Goal: Task Accomplishment & Management: Use online tool/utility

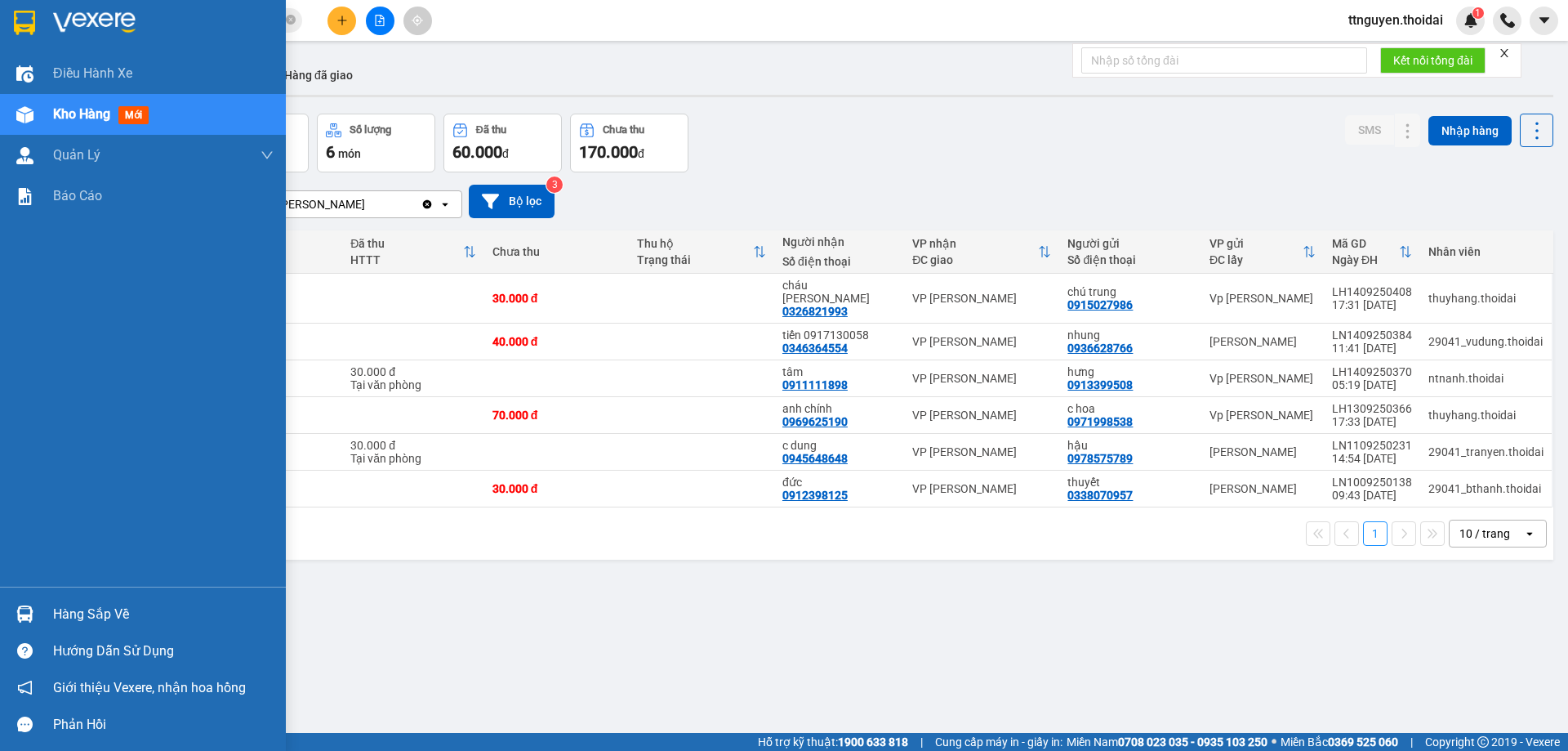
drag, startPoint x: 105, startPoint y: 601, endPoint x: 124, endPoint y: 601, distance: 19.0
click at [105, 601] on div "Hàng sắp về" at bounding box center [143, 613] width 286 height 37
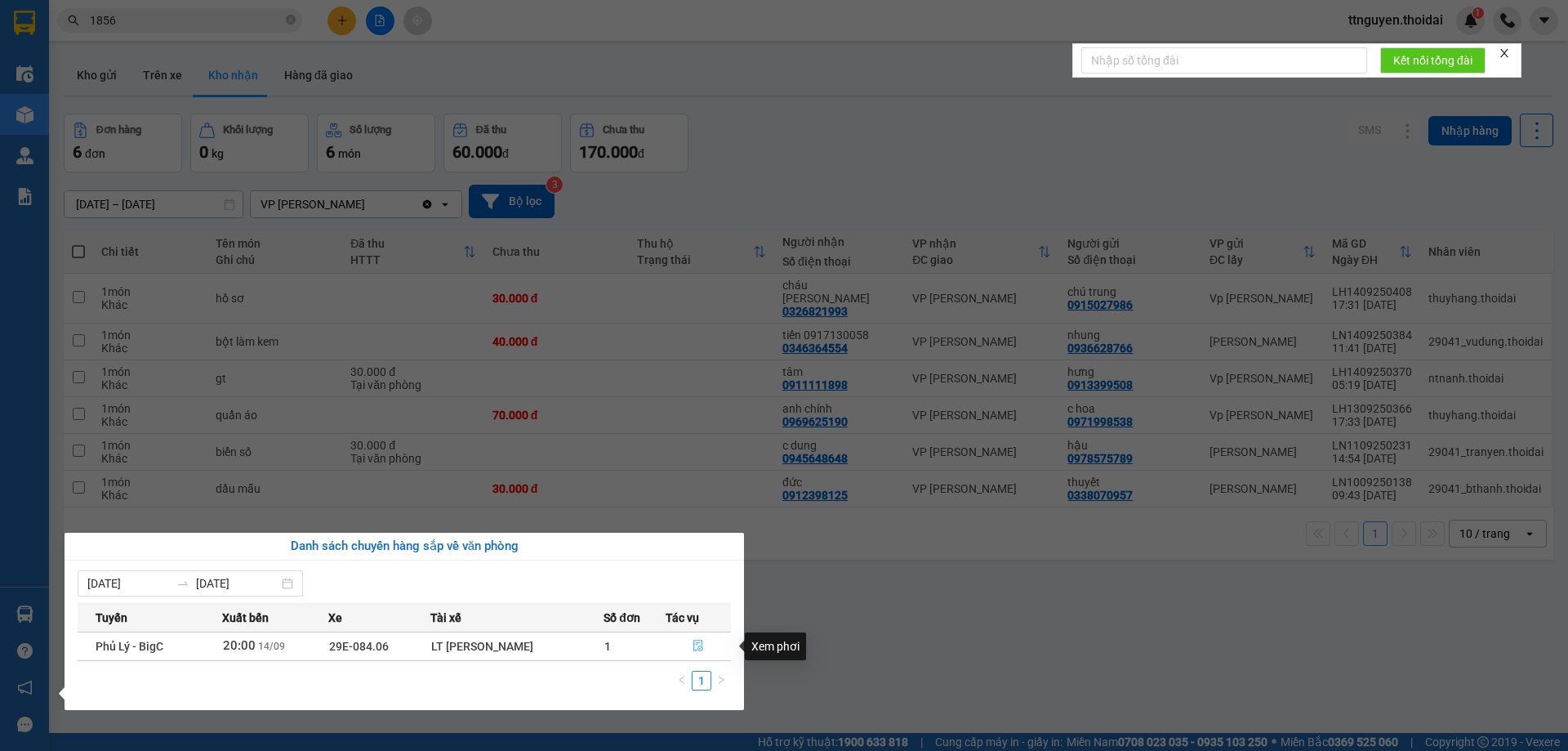
click at [697, 642] on icon "file-done" at bounding box center [698, 645] width 11 height 11
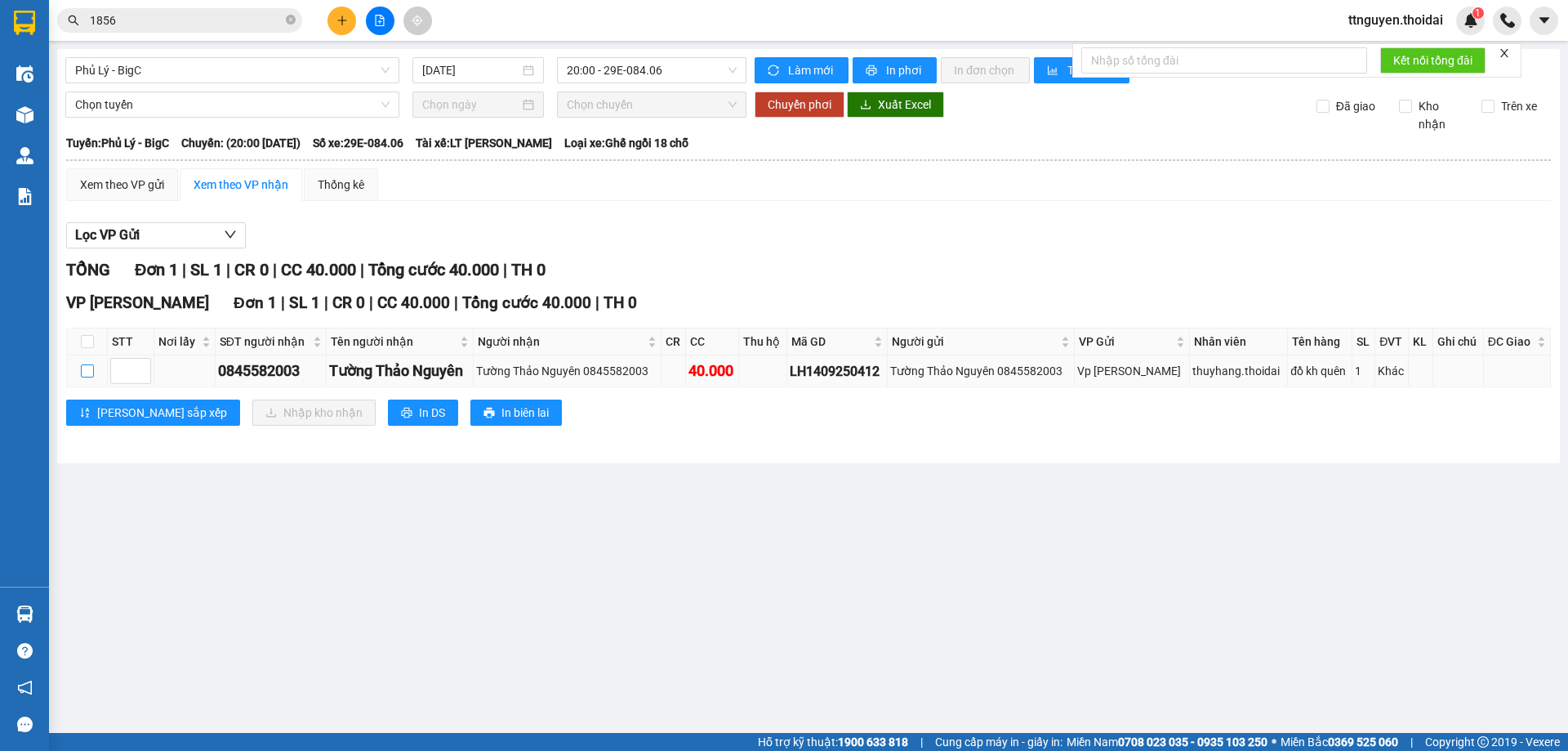
click at [85, 372] on input "checkbox" at bounding box center [87, 371] width 13 height 13
checkbox input "true"
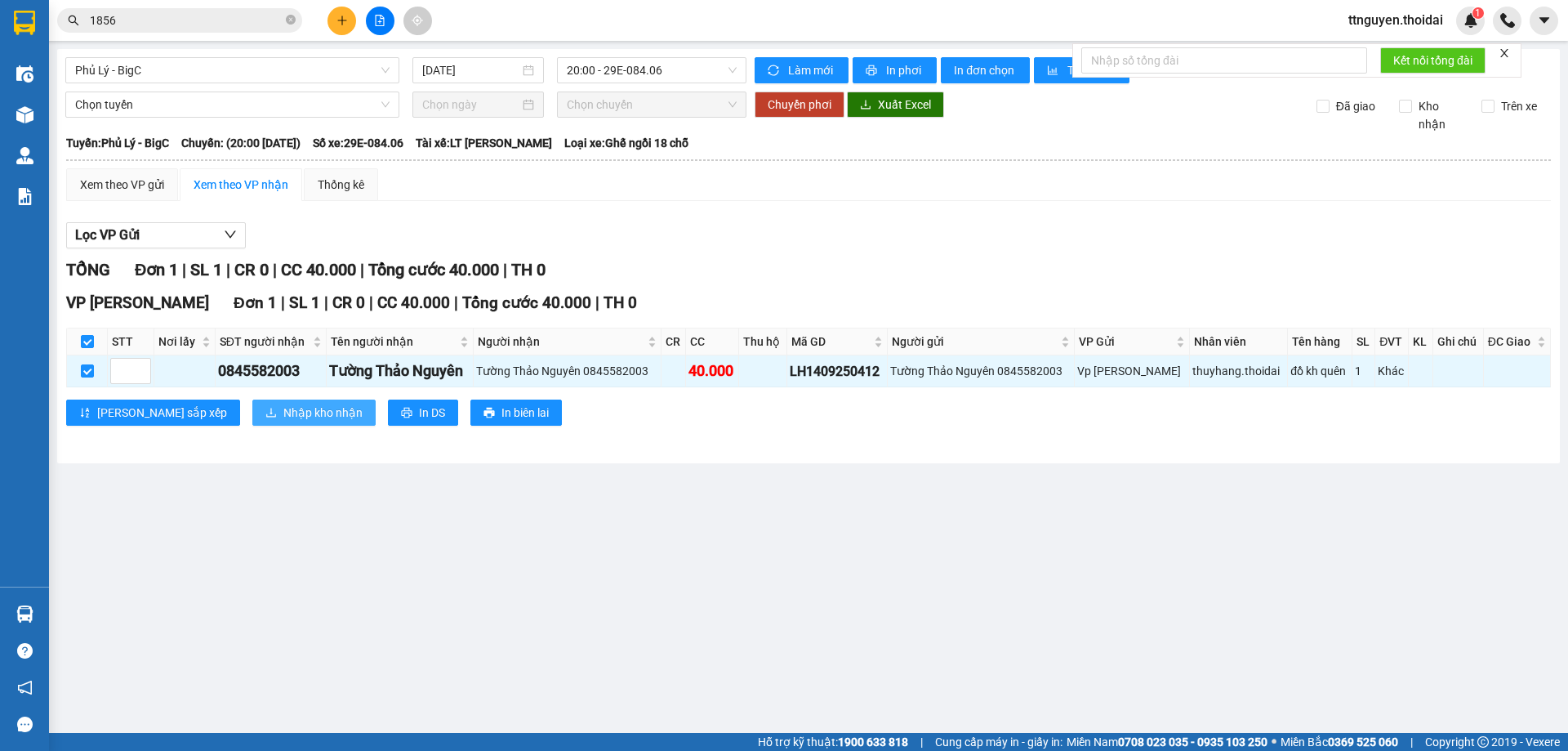
click at [253, 410] on button "Nhập kho nhận" at bounding box center [315, 413] width 124 height 27
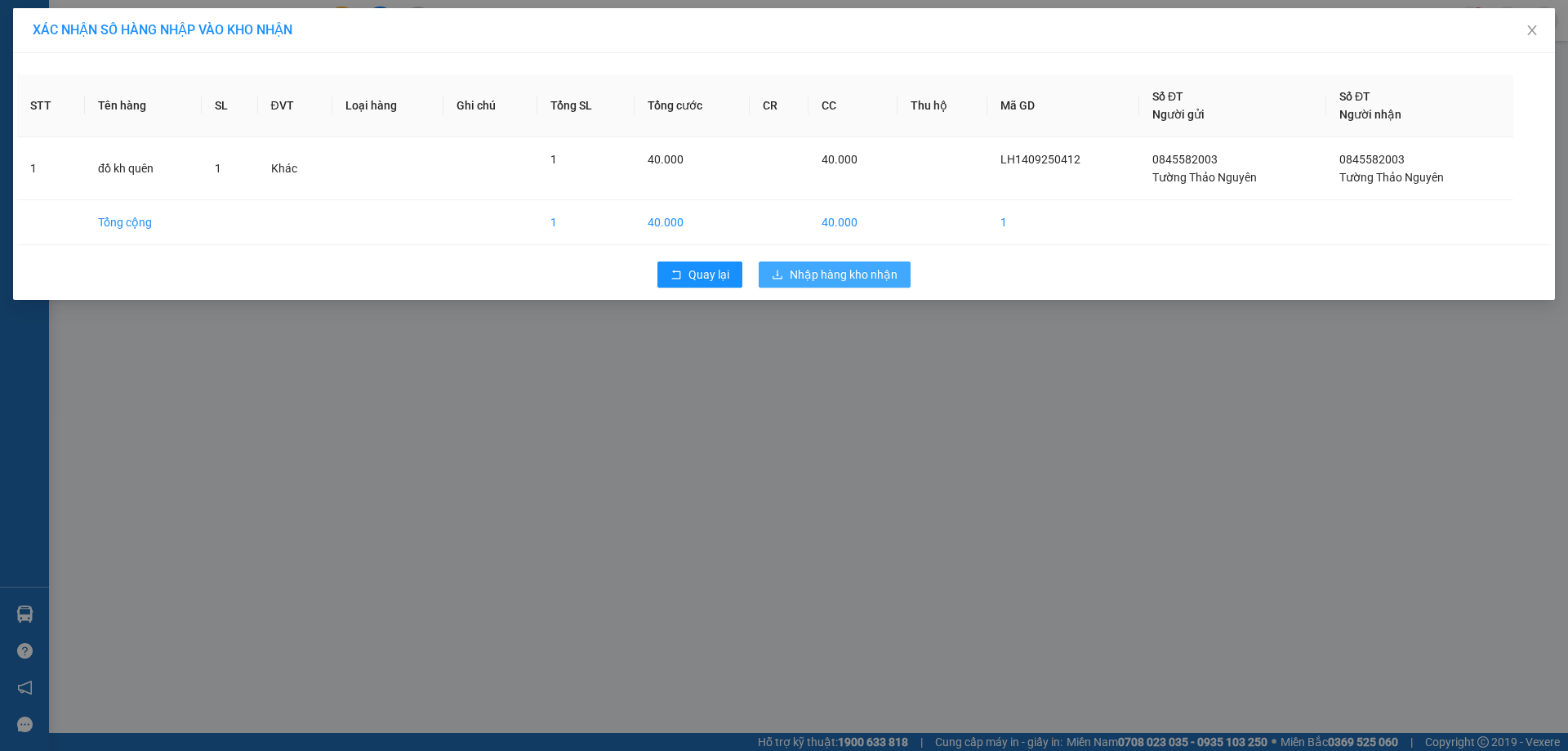
click at [840, 284] on button "Nhập hàng kho nhận" at bounding box center [834, 275] width 152 height 27
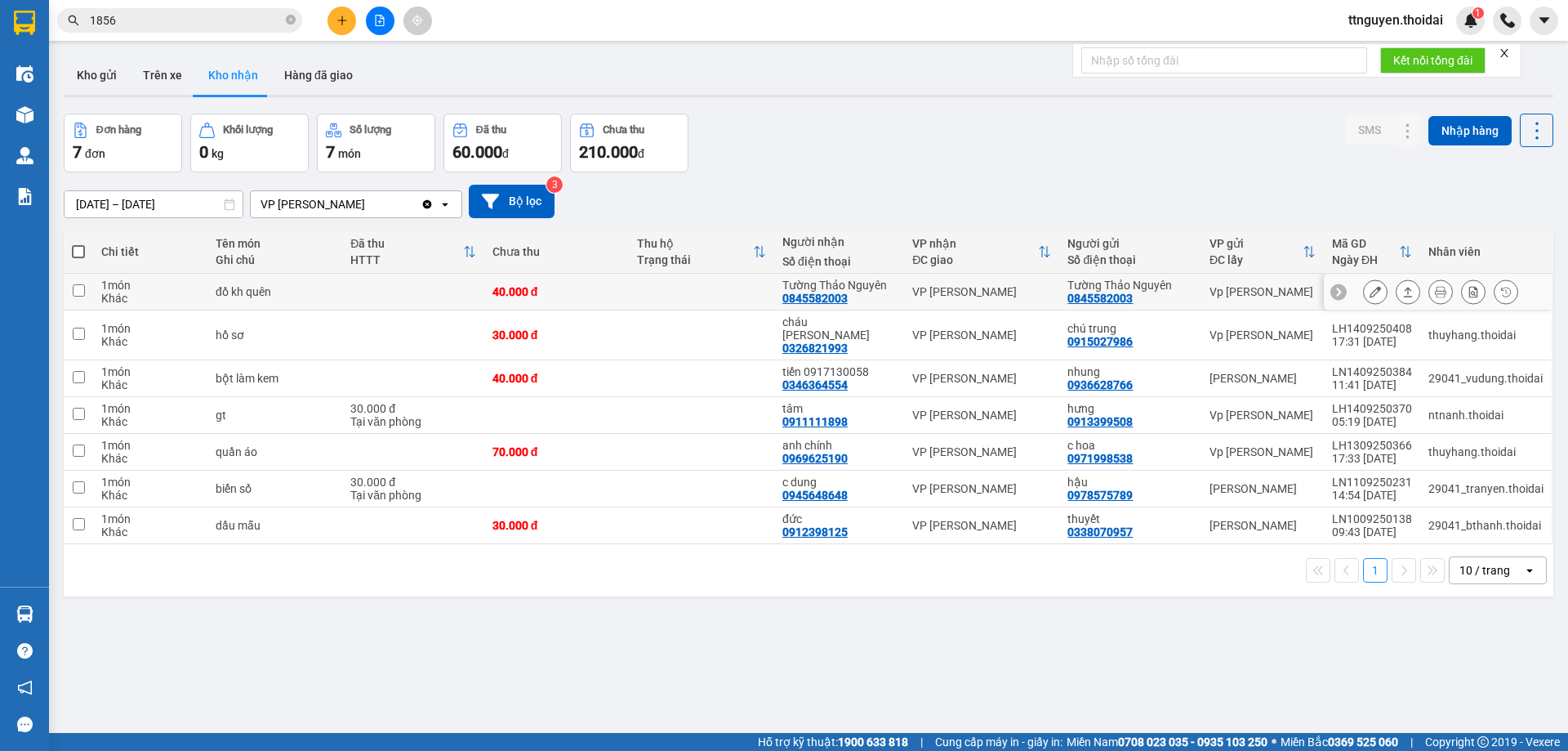
click at [1369, 294] on icon at bounding box center [1375, 292] width 11 height 11
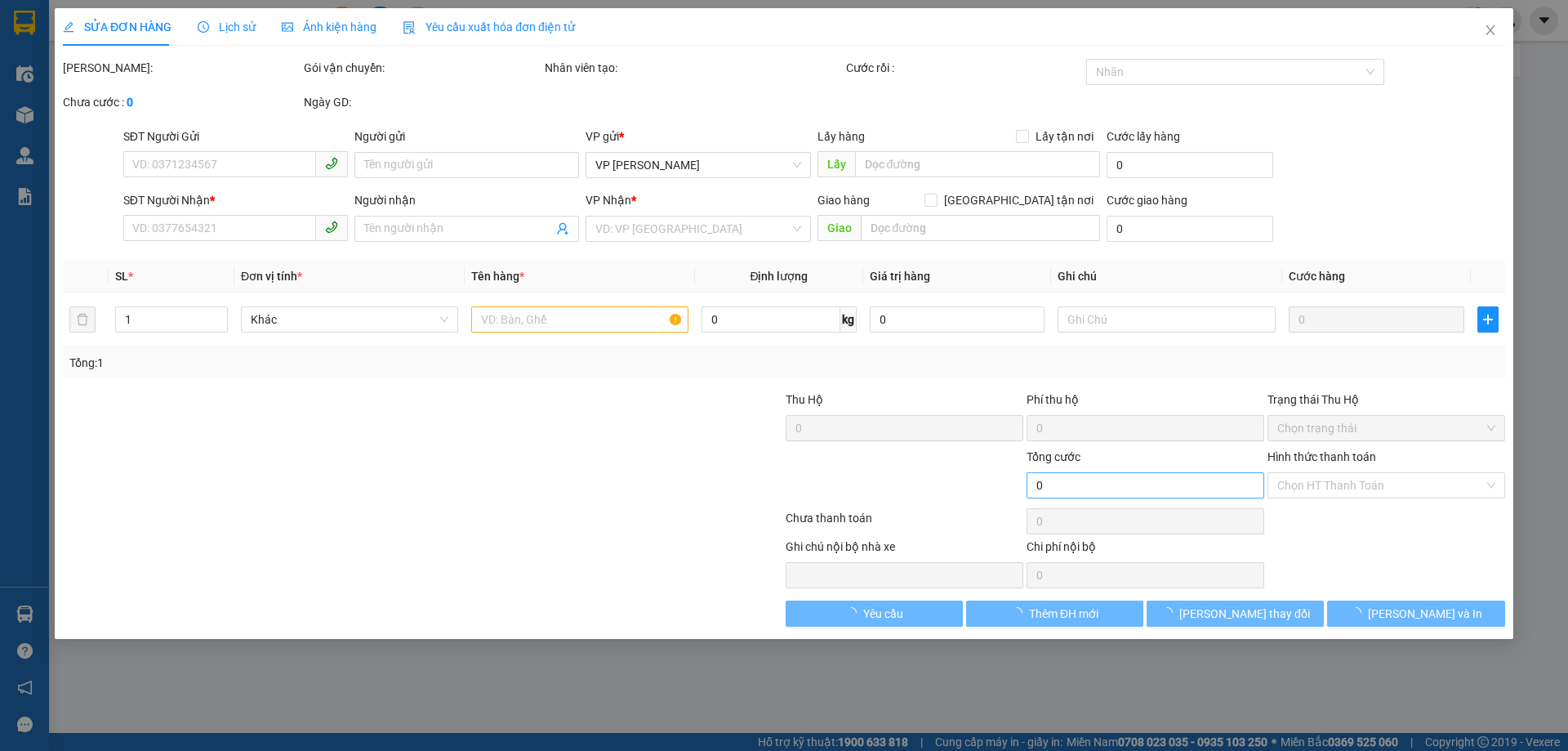
type input "0845582003"
type input "Tường Thảo Nguyên"
type input "0845582003"
type input "Tường Thảo Nguyên"
type input "40.000"
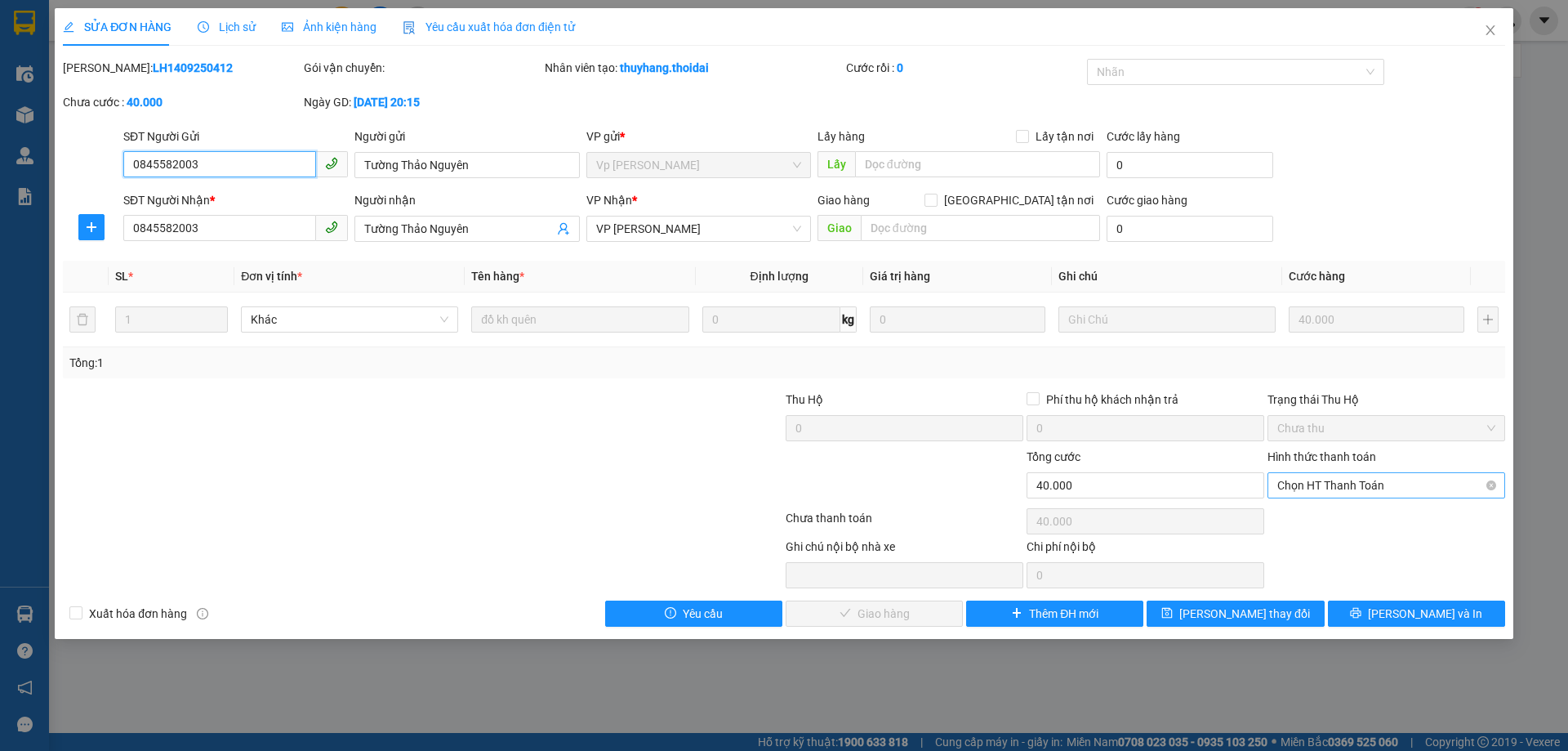
click at [1313, 489] on span "Chọn HT Thanh Toán" at bounding box center [1386, 486] width 218 height 25
click at [1309, 511] on div "Tại văn phòng" at bounding box center [1386, 517] width 218 height 18
type input "0"
click at [876, 611] on span "[PERSON_NAME] và Giao hàng" at bounding box center [894, 613] width 157 height 18
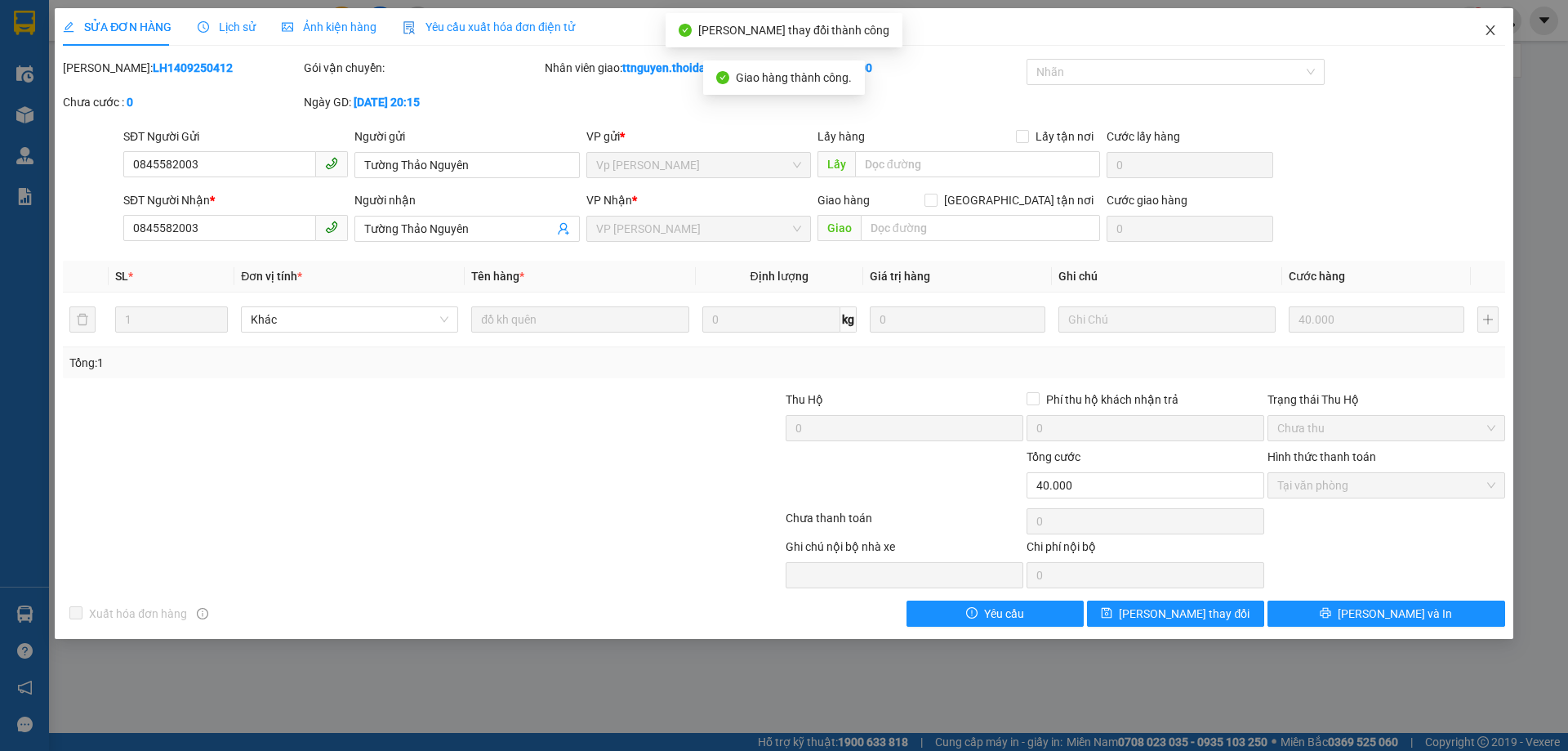
click at [1491, 28] on icon "close" at bounding box center [1490, 30] width 13 height 13
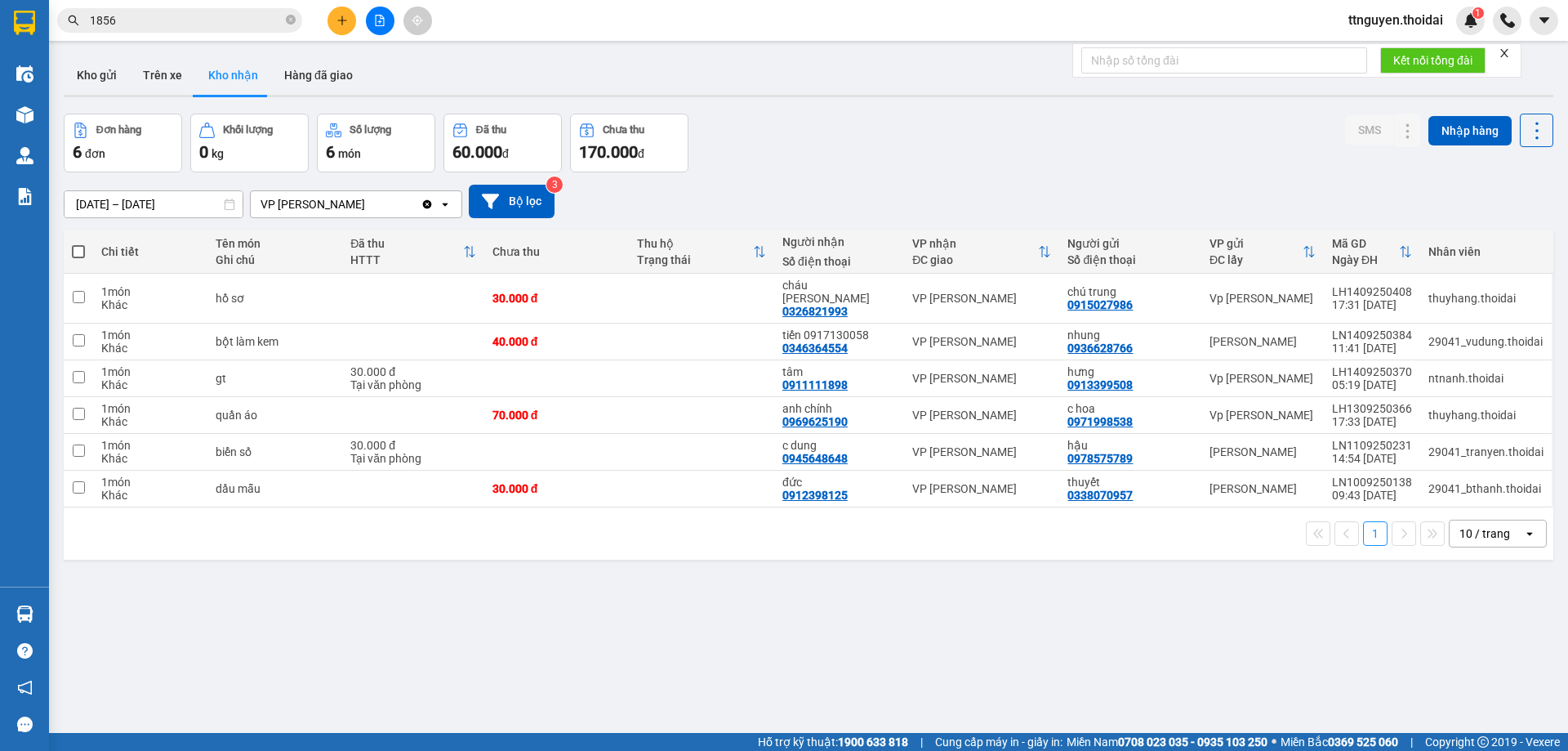
click at [1386, 27] on span "ttnguyen.thoidai" at bounding box center [1395, 19] width 121 height 20
click at [1354, 53] on li "Đăng xuất" at bounding box center [1393, 51] width 124 height 27
